Goal: Task Accomplishment & Management: Manage account settings

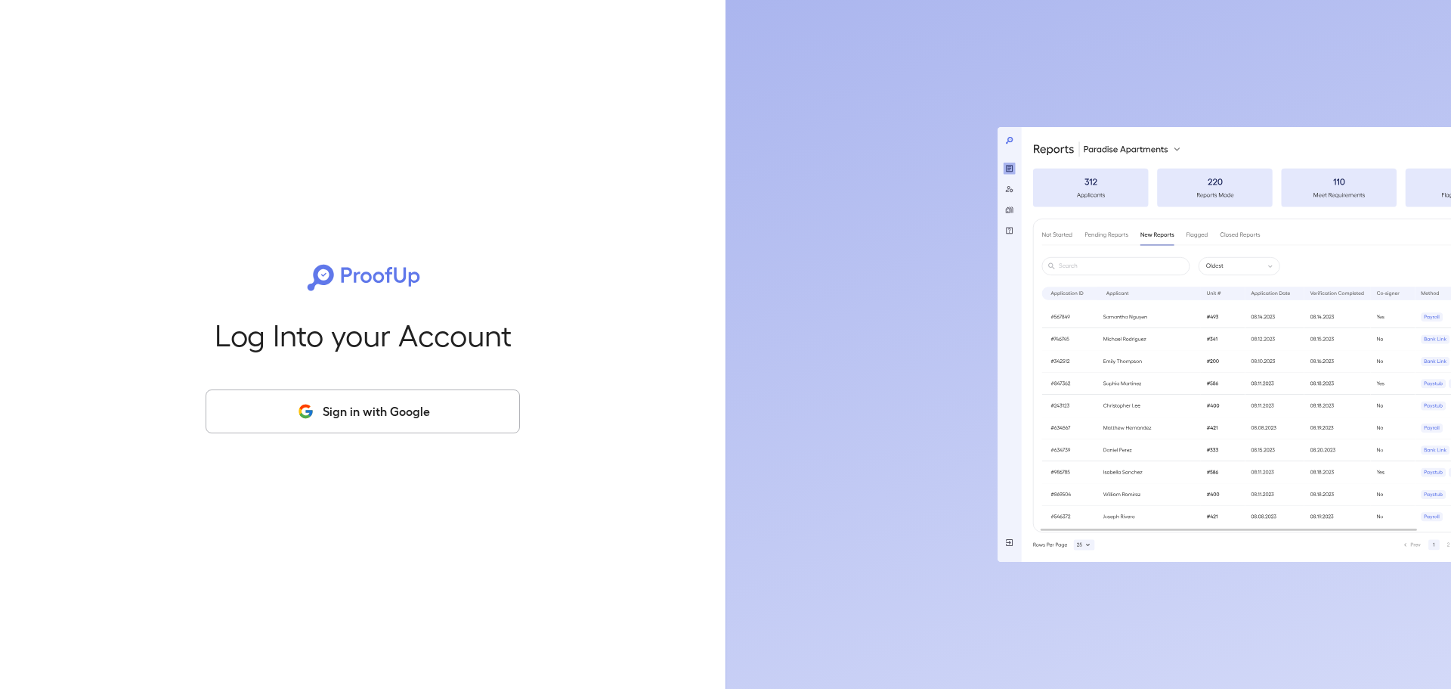
drag, startPoint x: 353, startPoint y: 386, endPoint x: 350, endPoint y: 406, distance: 19.9
click at [353, 387] on div "Log Into your Account Sign in with Google" at bounding box center [362, 344] width 677 height 689
click at [350, 416] on button "Sign in with Google" at bounding box center [363, 411] width 314 height 44
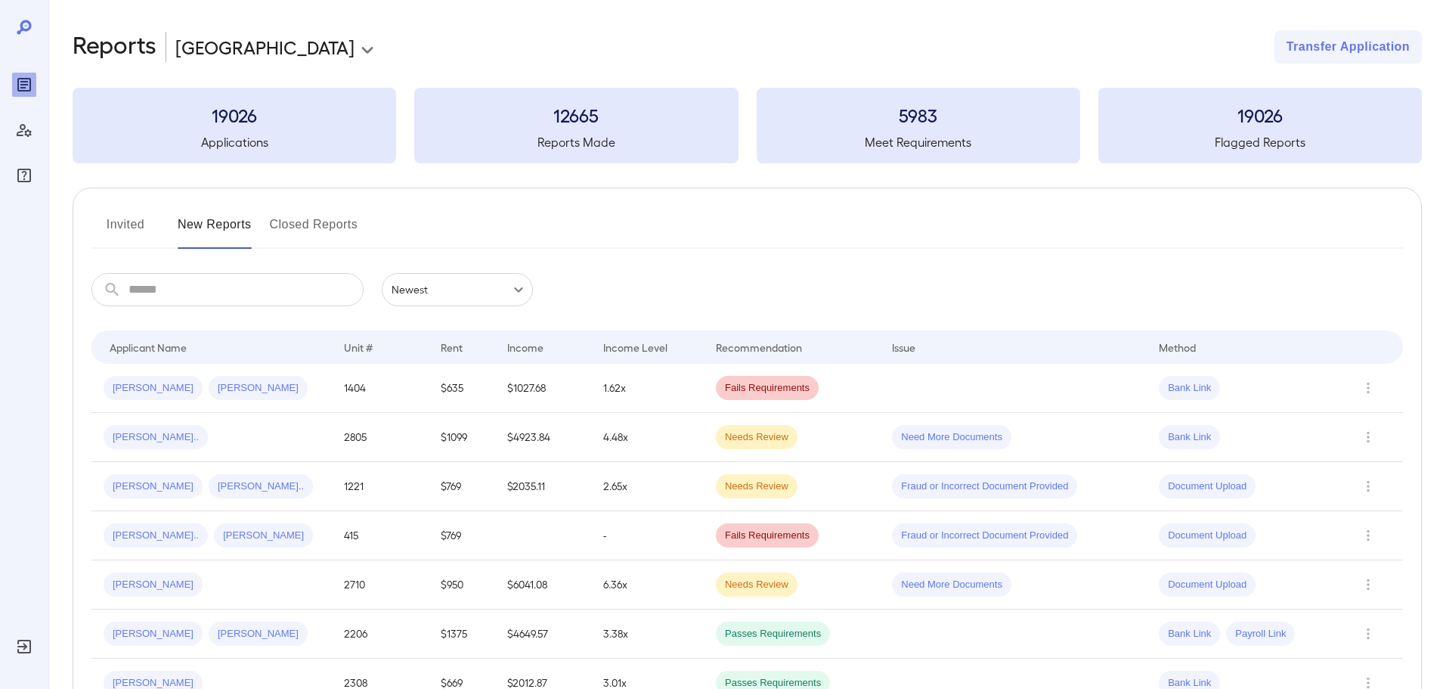
click at [111, 218] on button "Invited" at bounding box center [125, 230] width 68 height 36
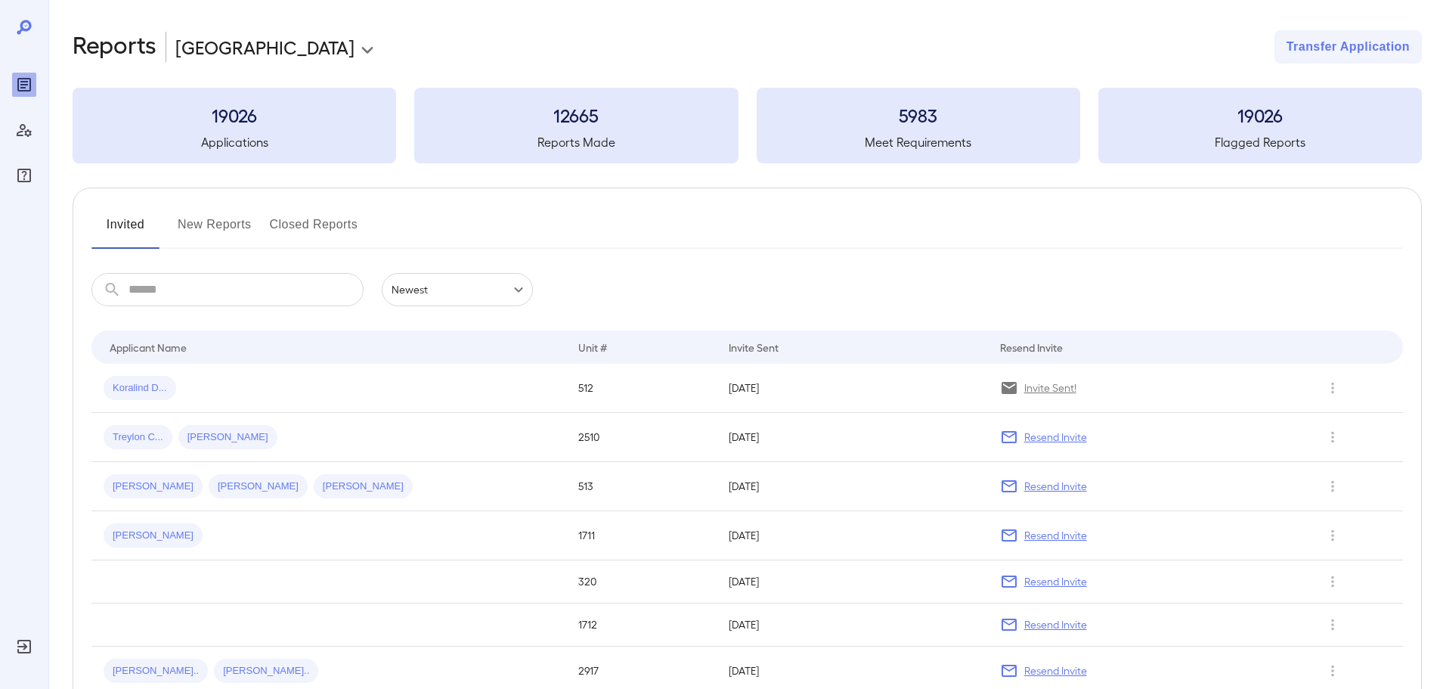
click at [208, 223] on button "New Reports" at bounding box center [215, 230] width 74 height 36
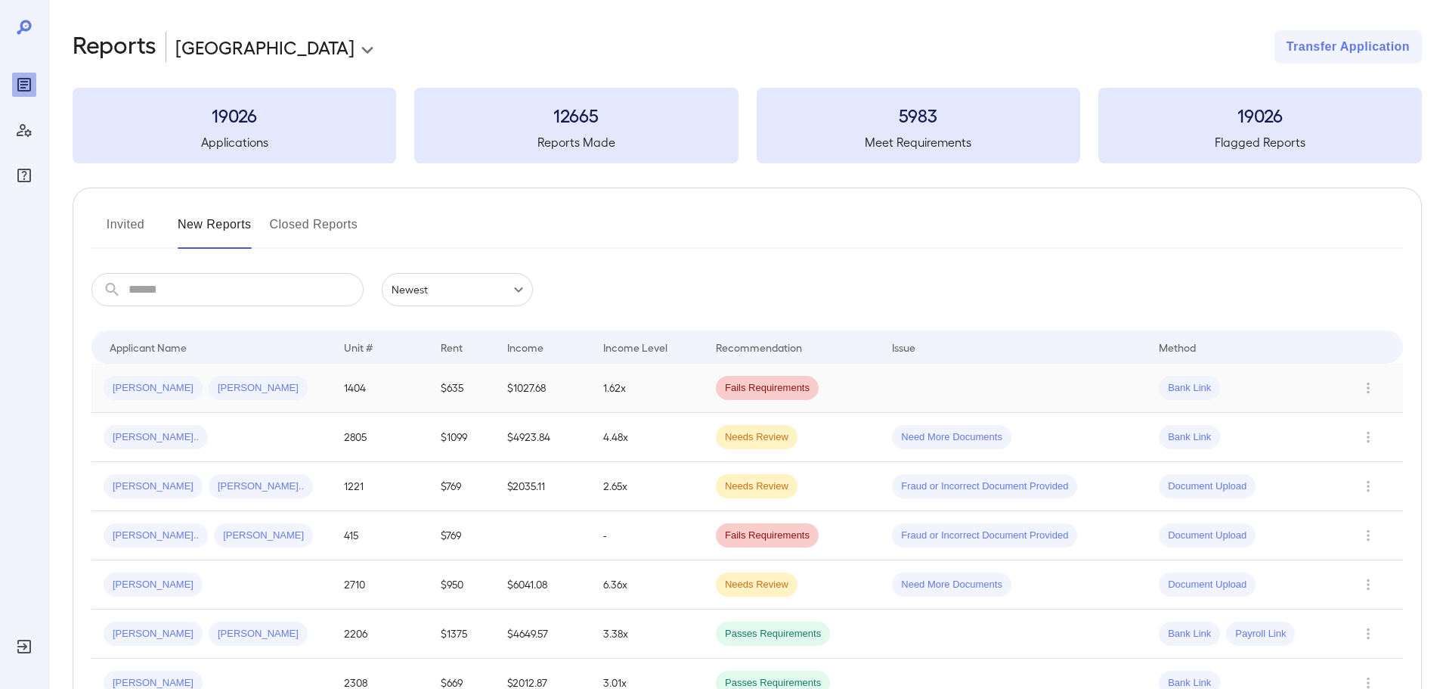
click at [275, 388] on div "[PERSON_NAME] [PERSON_NAME]" at bounding box center [212, 388] width 216 height 24
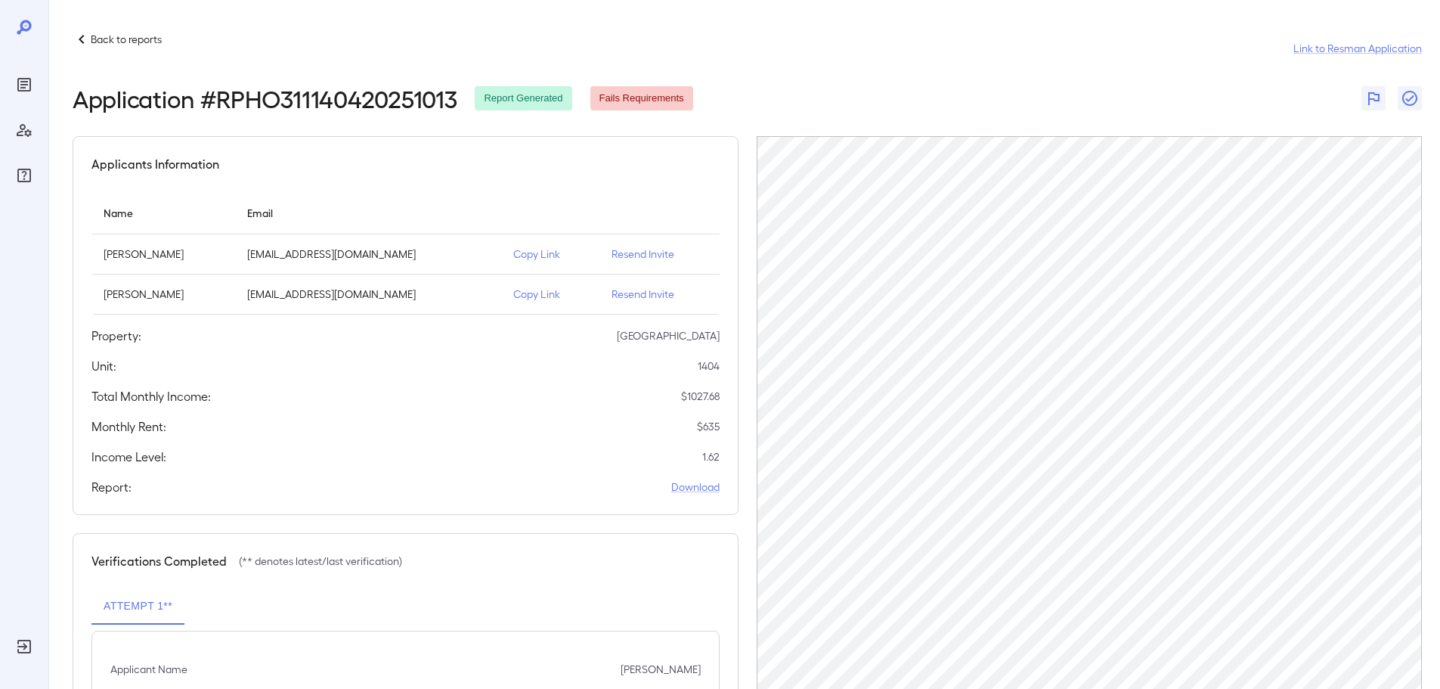
scroll to position [110, 0]
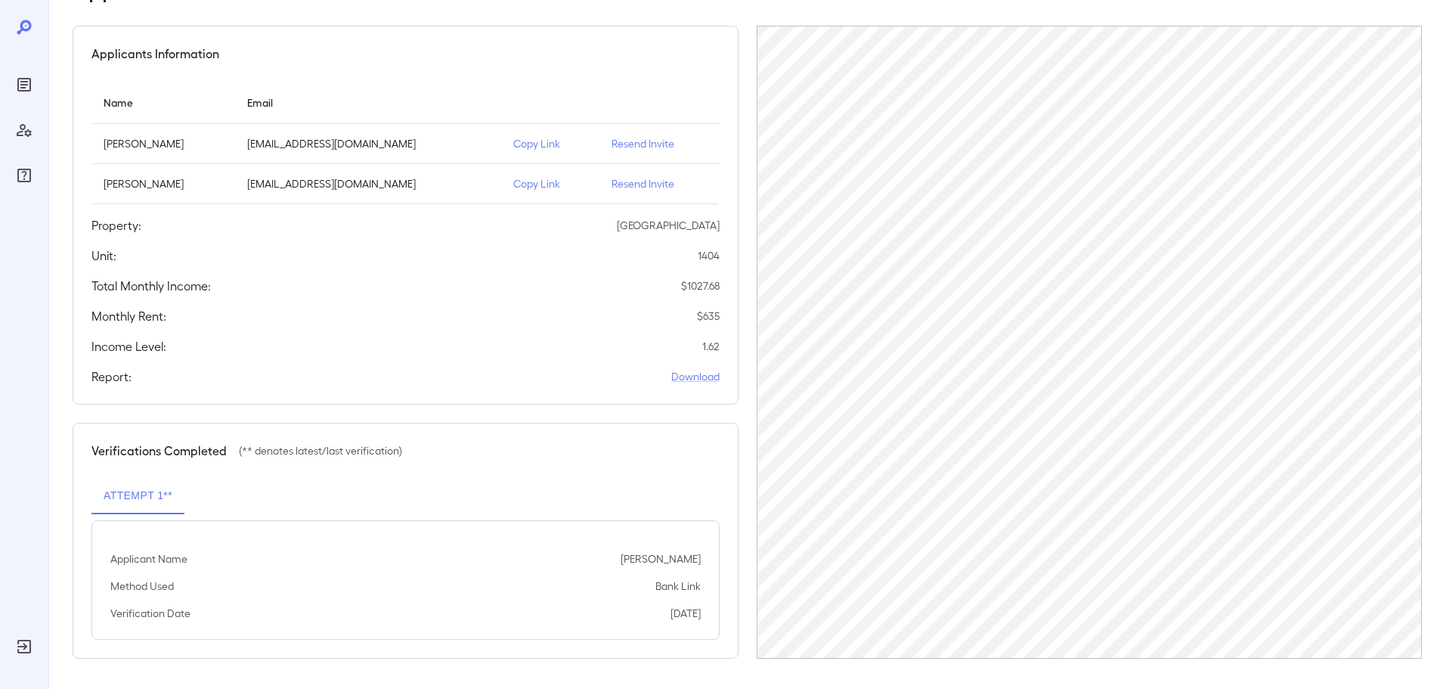
click at [151, 490] on button "Attempt 1**" at bounding box center [137, 496] width 93 height 36
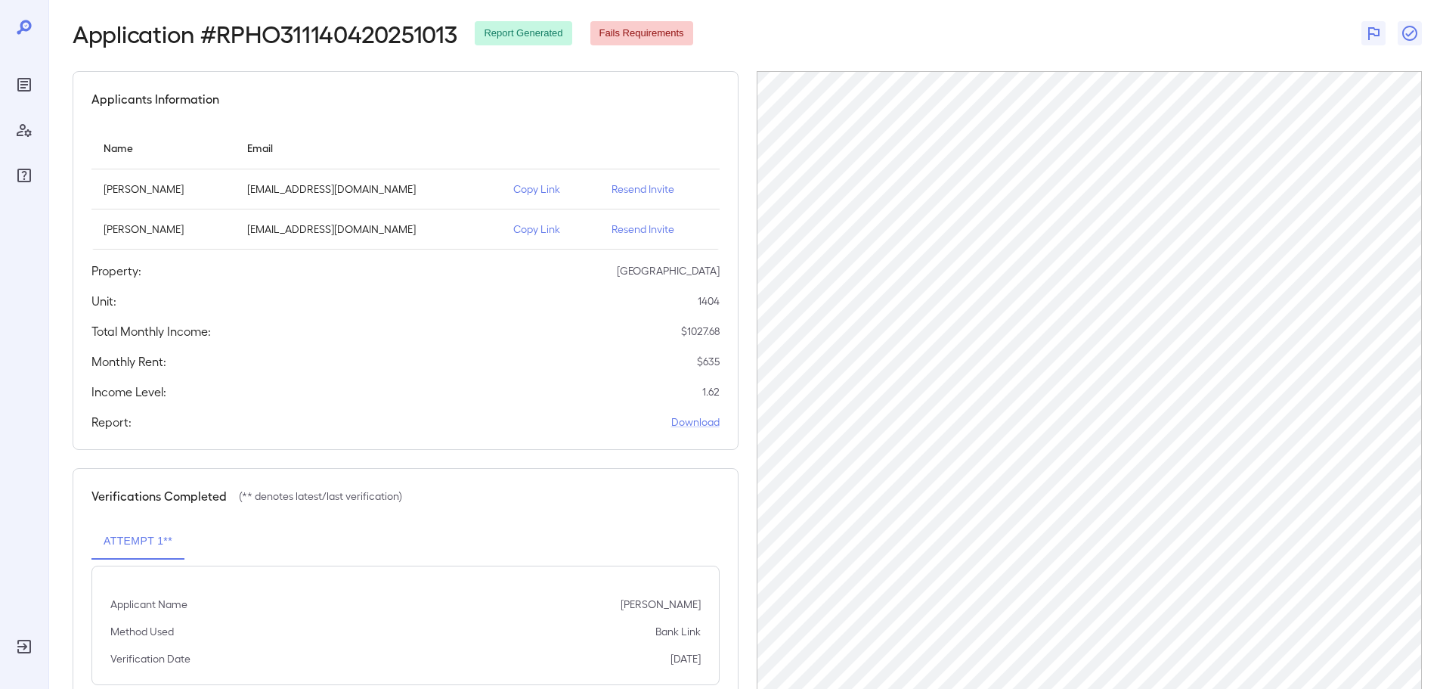
scroll to position [0, 0]
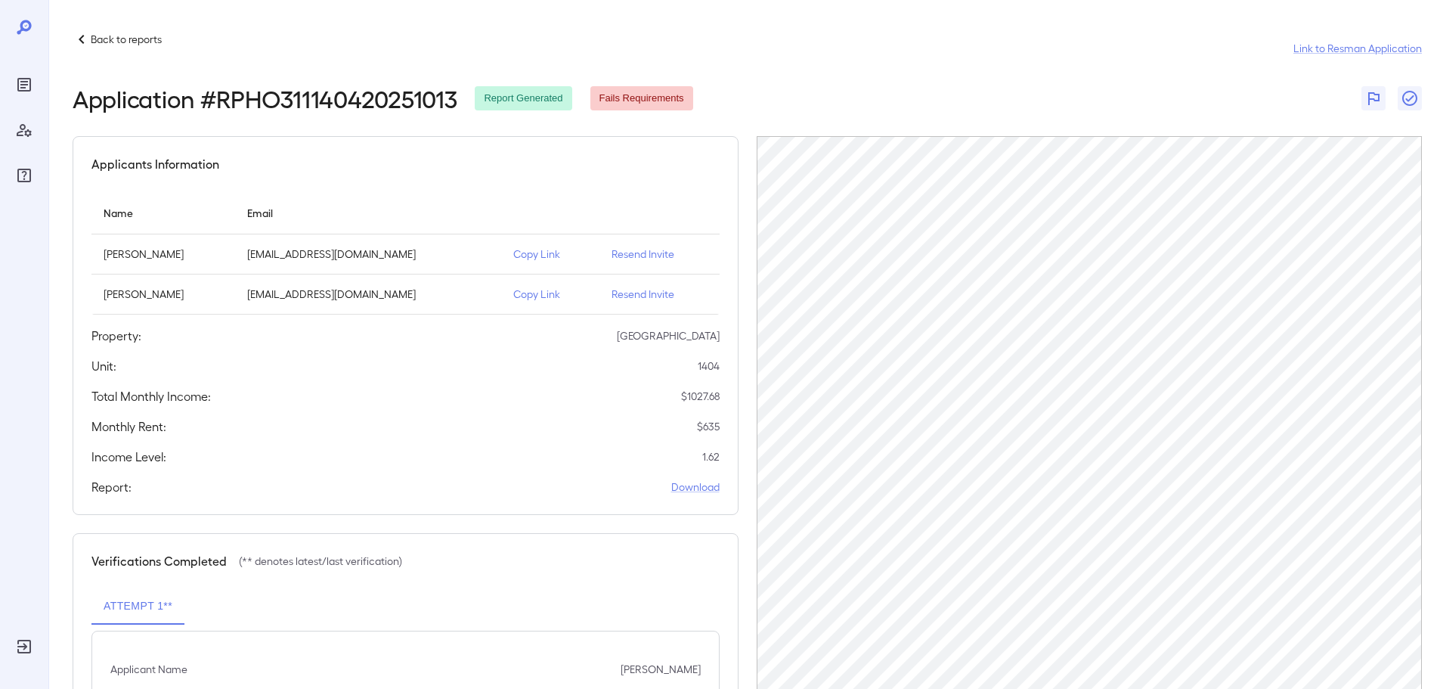
click at [97, 37] on p "Back to reports" at bounding box center [126, 39] width 71 height 15
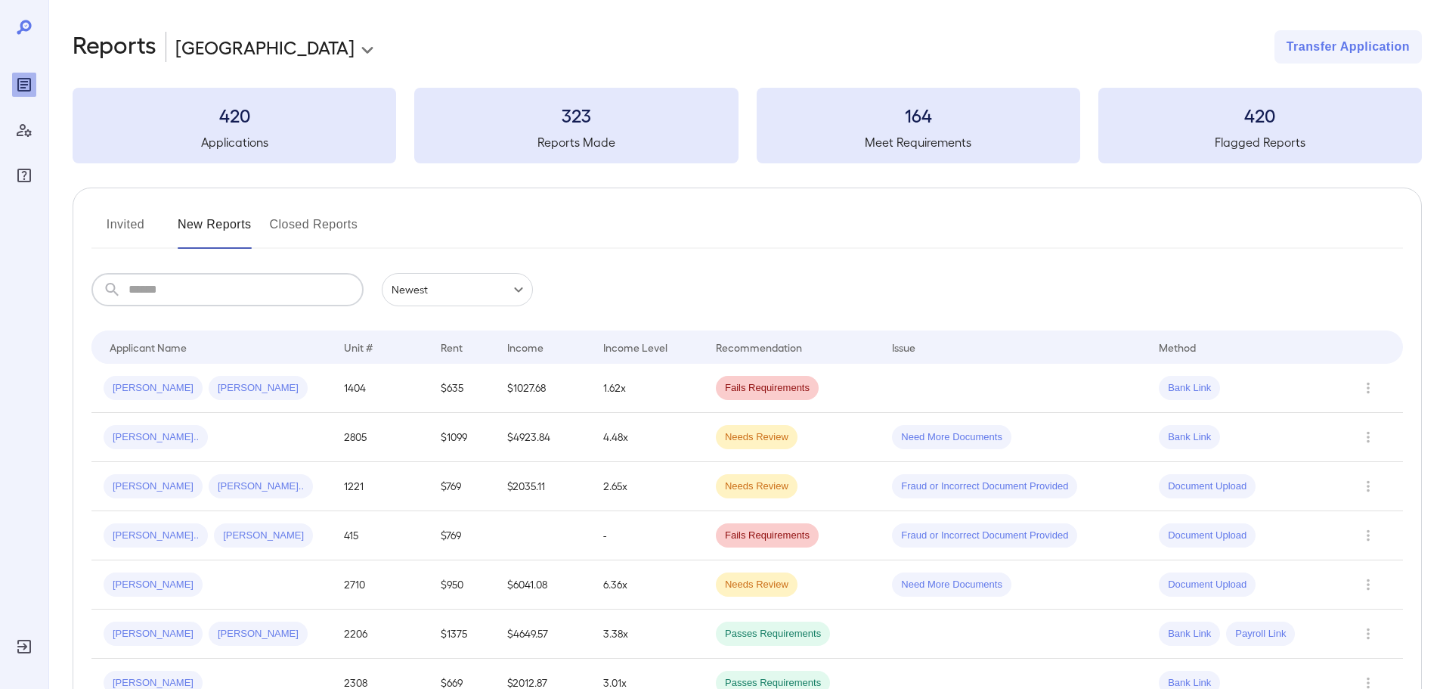
drag, startPoint x: 191, startPoint y: 292, endPoint x: 197, endPoint y: 280, distance: 13.5
click at [192, 292] on input "text" at bounding box center [245, 289] width 235 height 33
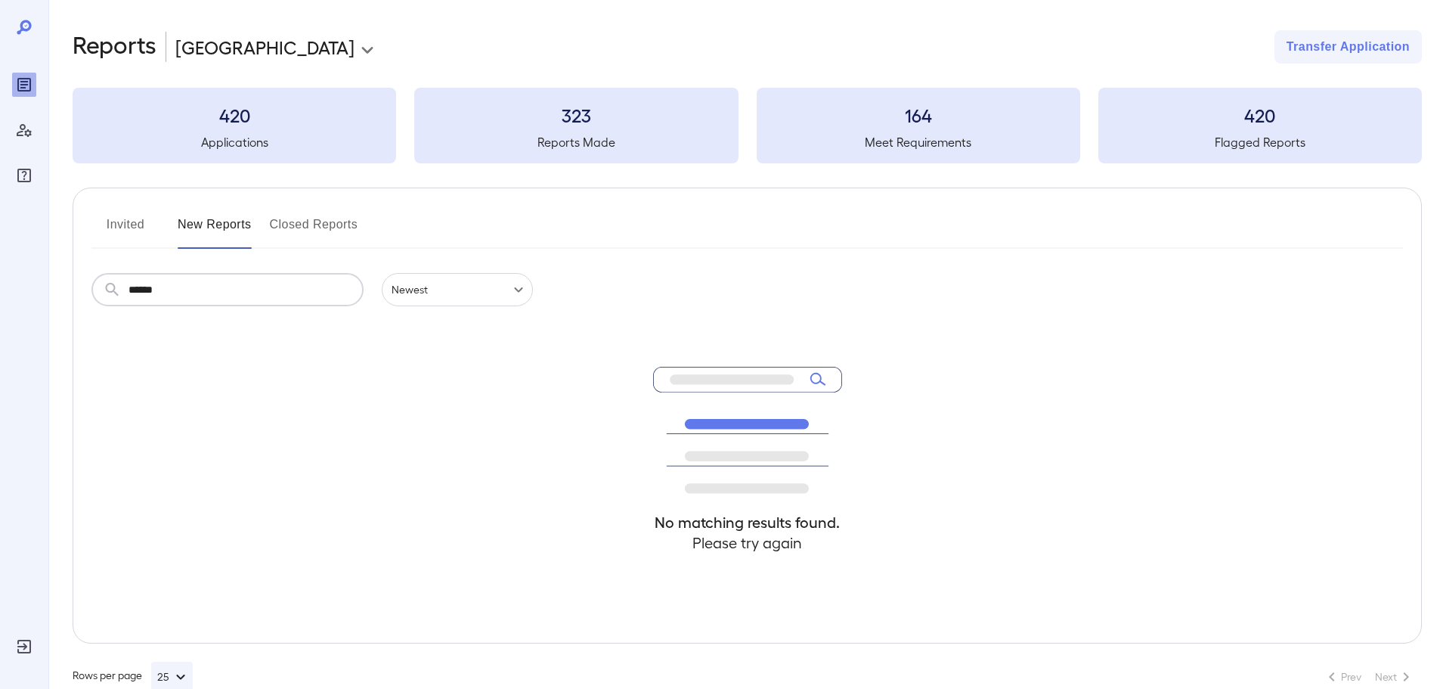
type input "******"
click at [133, 226] on button "Invited" at bounding box center [125, 230] width 68 height 36
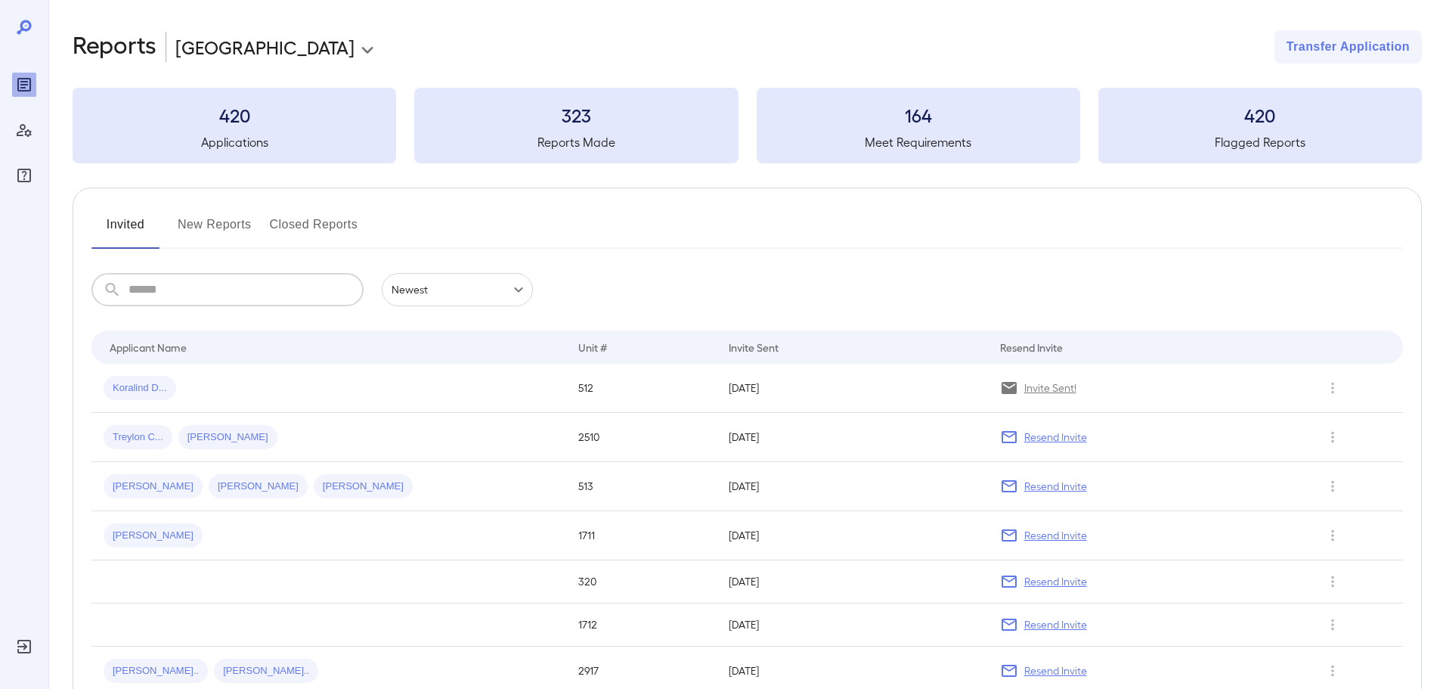
click at [140, 291] on input "text" at bounding box center [245, 289] width 235 height 33
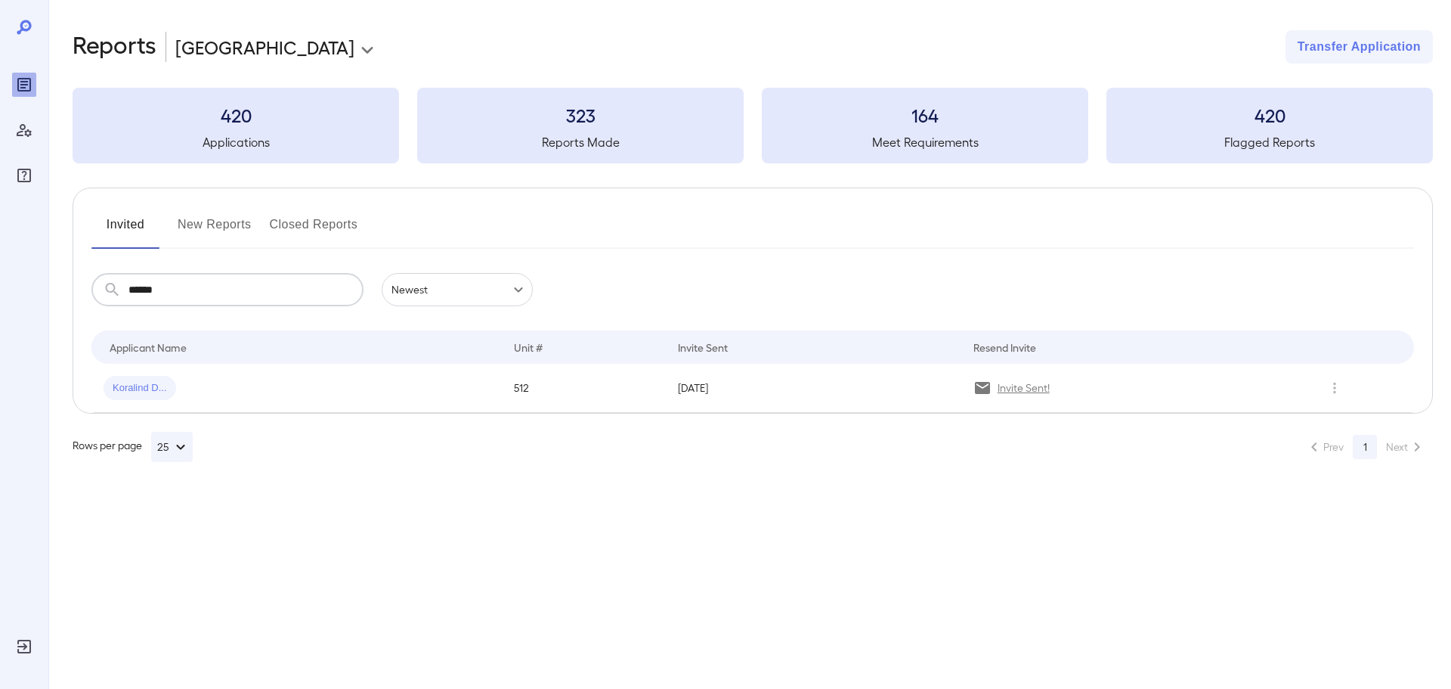
type input "******"
click at [135, 379] on div "Koralind D..." at bounding box center [140, 388] width 73 height 24
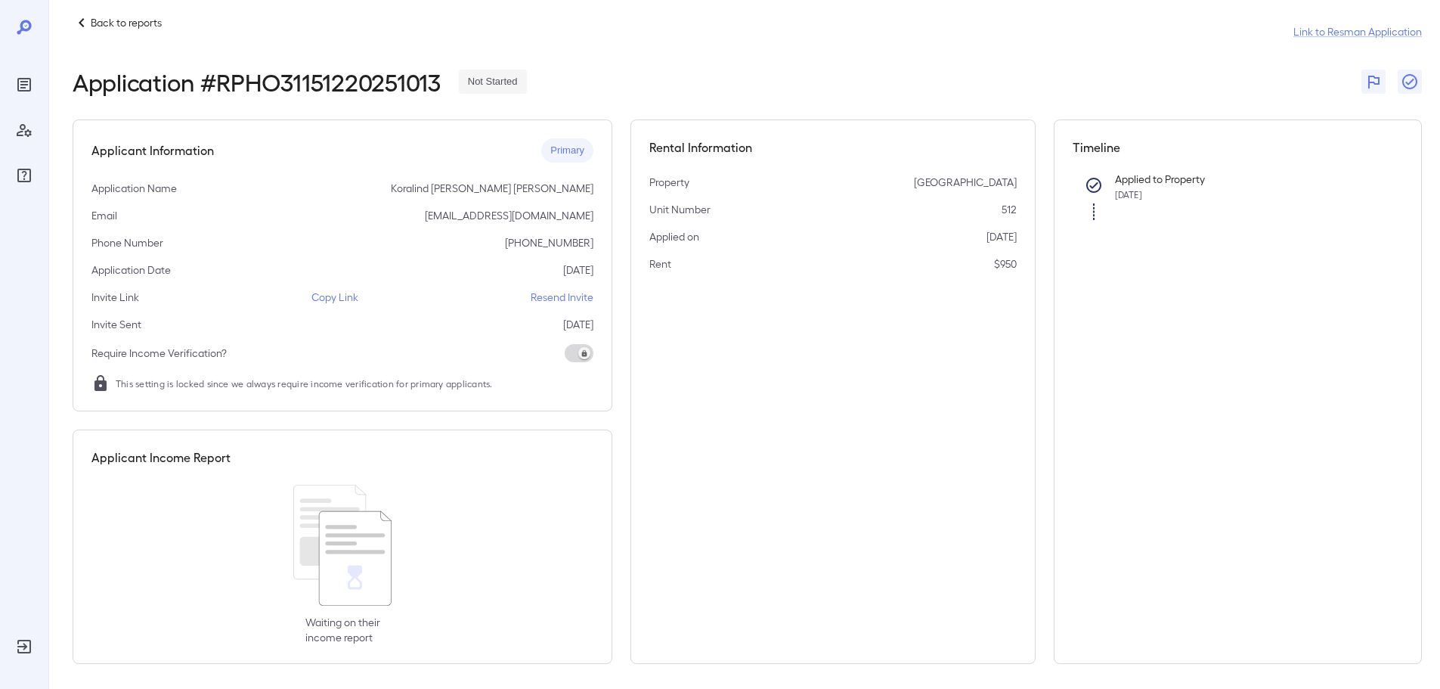
scroll to position [22, 0]
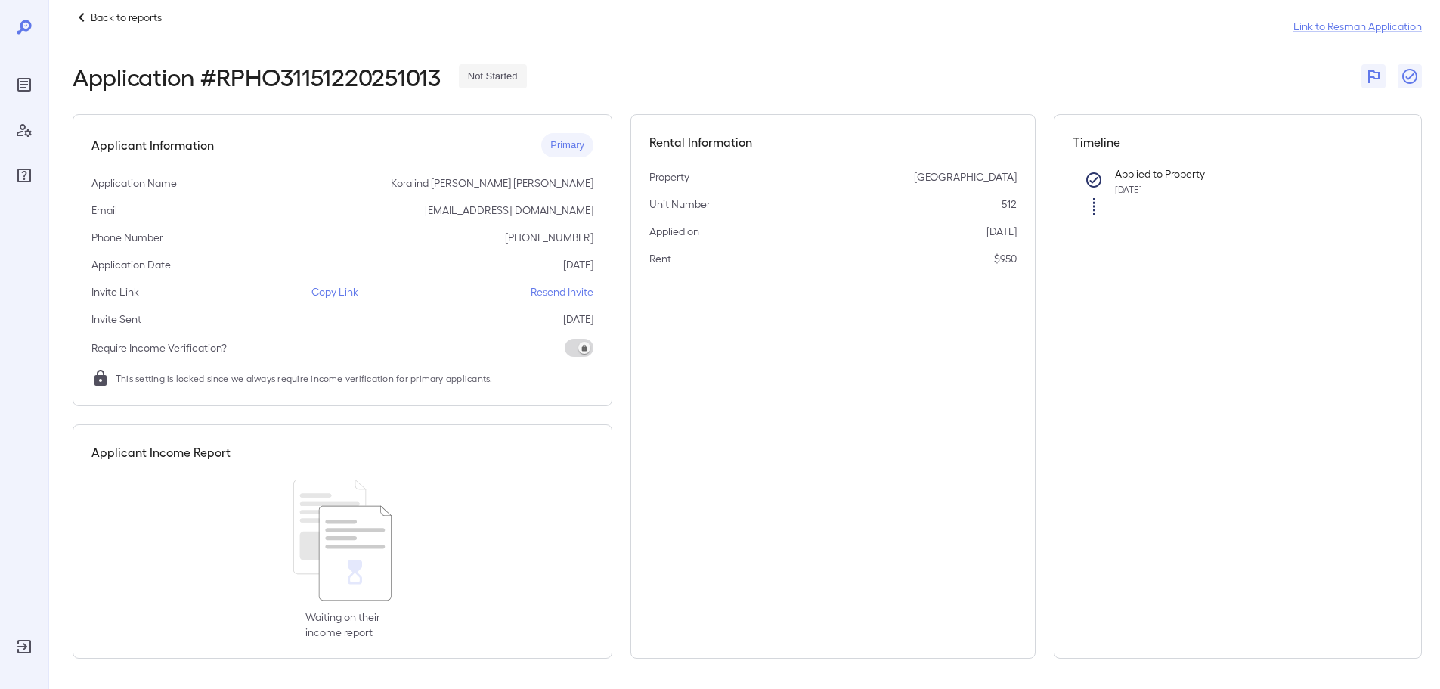
drag, startPoint x: 360, startPoint y: 596, endPoint x: 356, endPoint y: 555, distance: 41.7
click at [359, 595] on icon at bounding box center [342, 539] width 98 height 121
click at [168, 462] on div "Applicant Income Report Waiting on their income report" at bounding box center [343, 541] width 540 height 234
click at [349, 289] on p "Copy Link" at bounding box center [334, 291] width 47 height 15
click at [546, 292] on p "Resend Invite" at bounding box center [562, 291] width 63 height 15
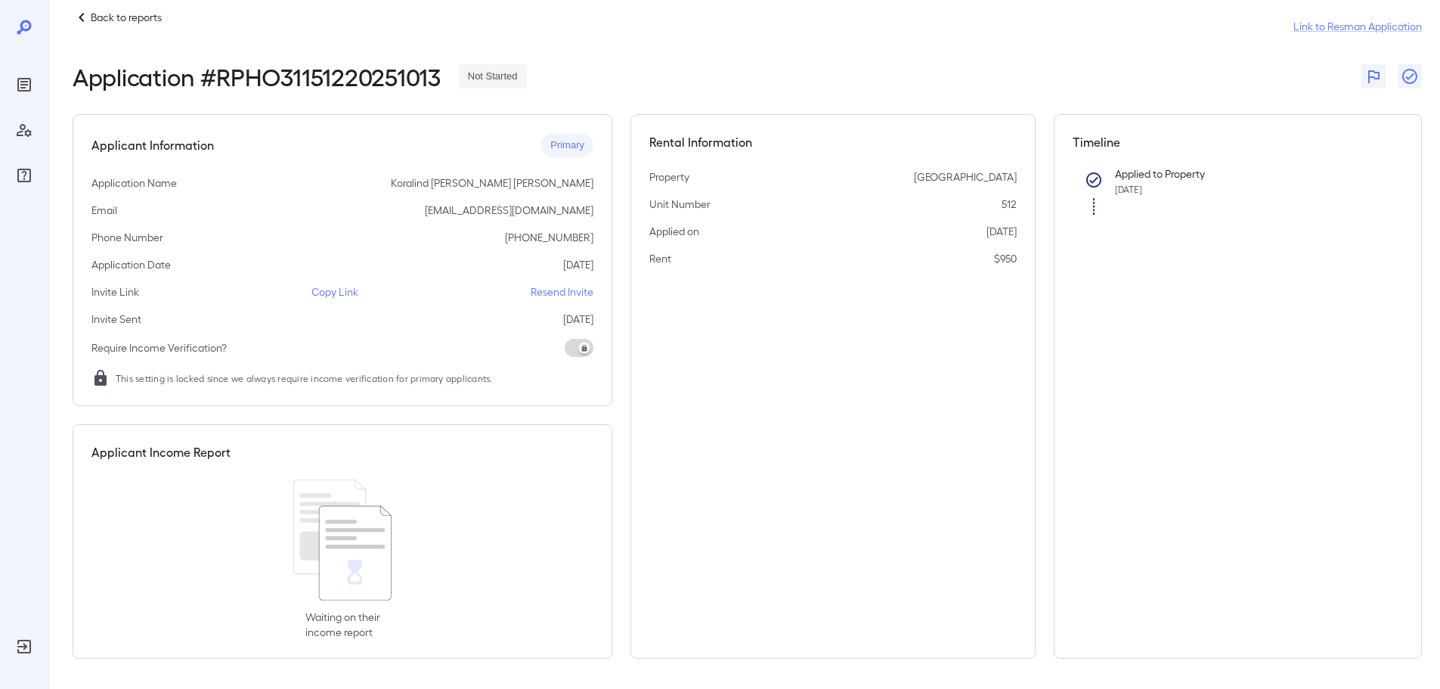
click at [323, 289] on p "Copy Link" at bounding box center [334, 291] width 47 height 15
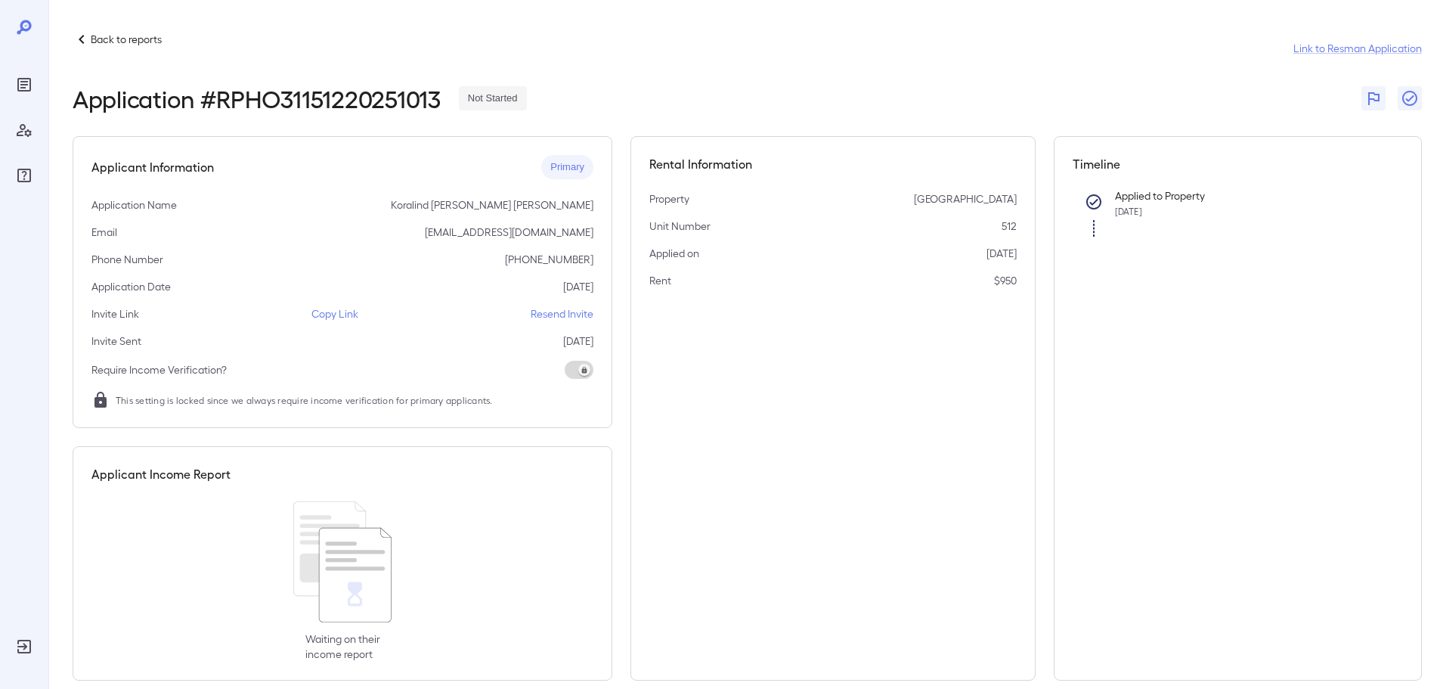
click at [349, 313] on p "Copy Link" at bounding box center [334, 313] width 47 height 15
